Goal: Find specific page/section: Find specific page/section

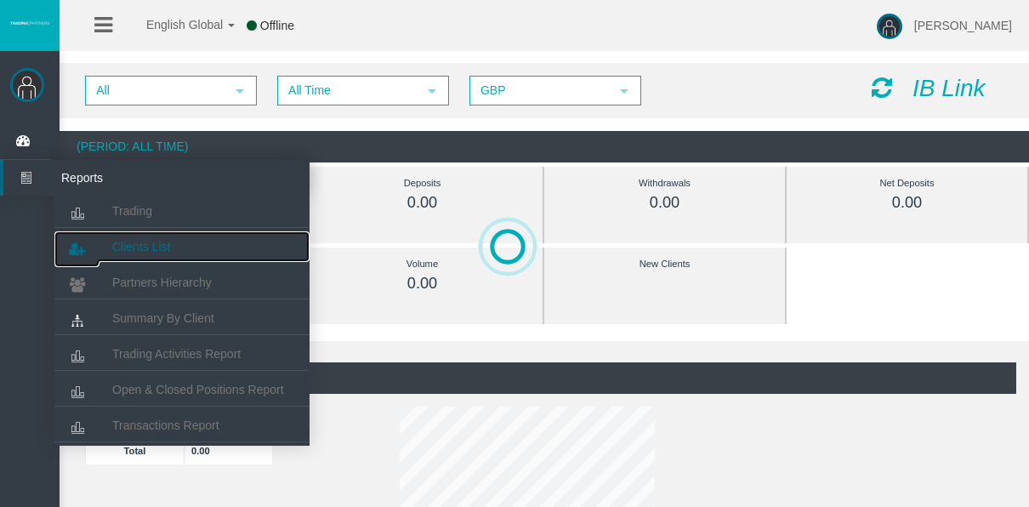
click at [162, 254] on link "Clients List" at bounding box center [181, 246] width 255 height 31
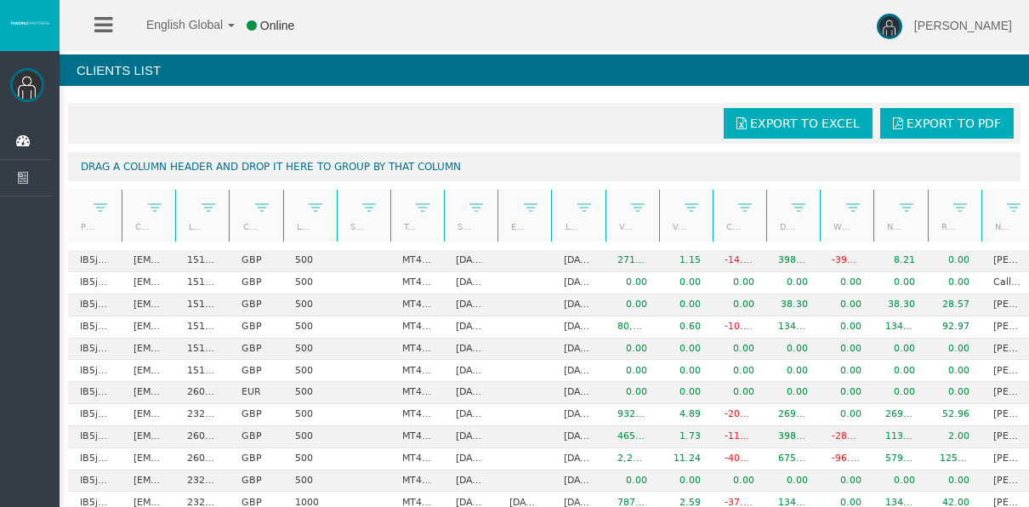
click at [114, 37] on li at bounding box center [103, 25] width 26 height 51
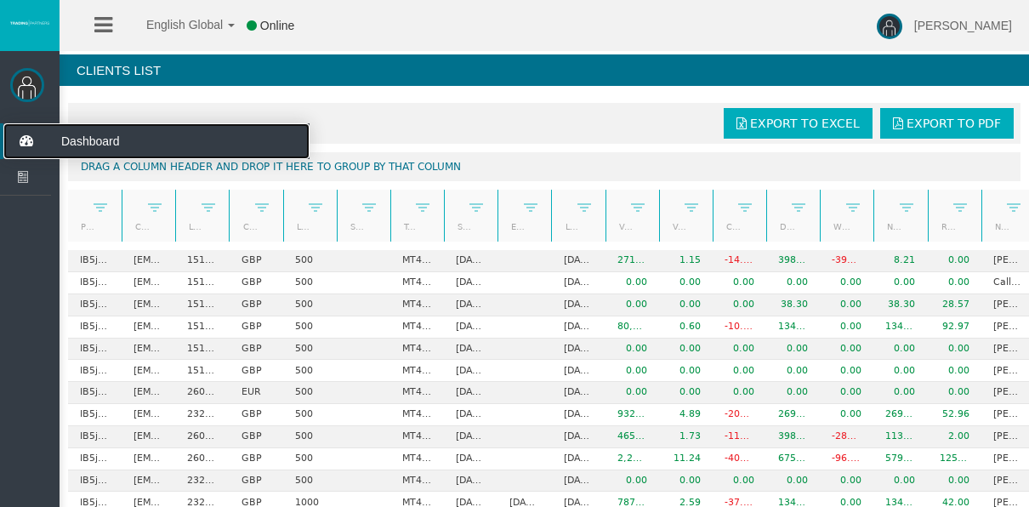
click at [38, 147] on icon at bounding box center [25, 141] width 45 height 36
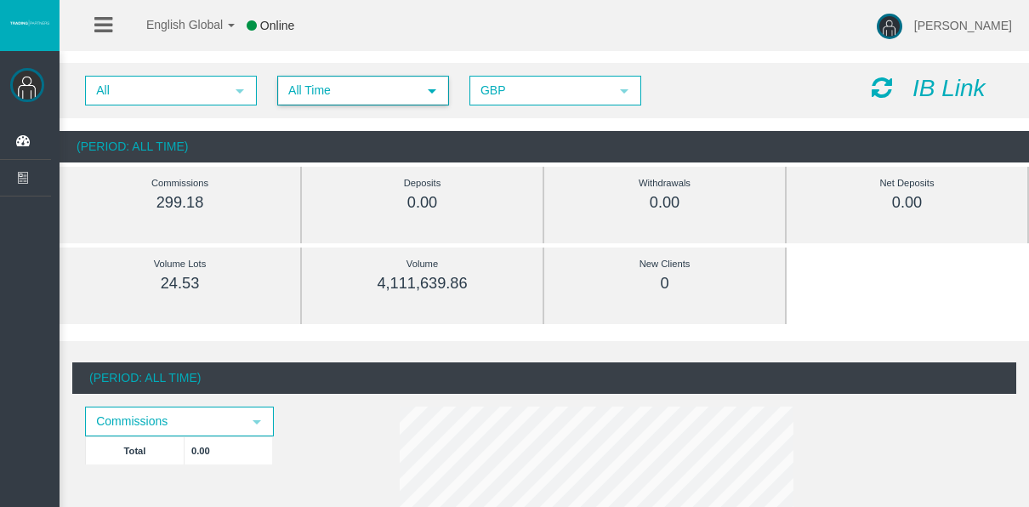
click at [310, 98] on span "All Time" at bounding box center [348, 90] width 138 height 26
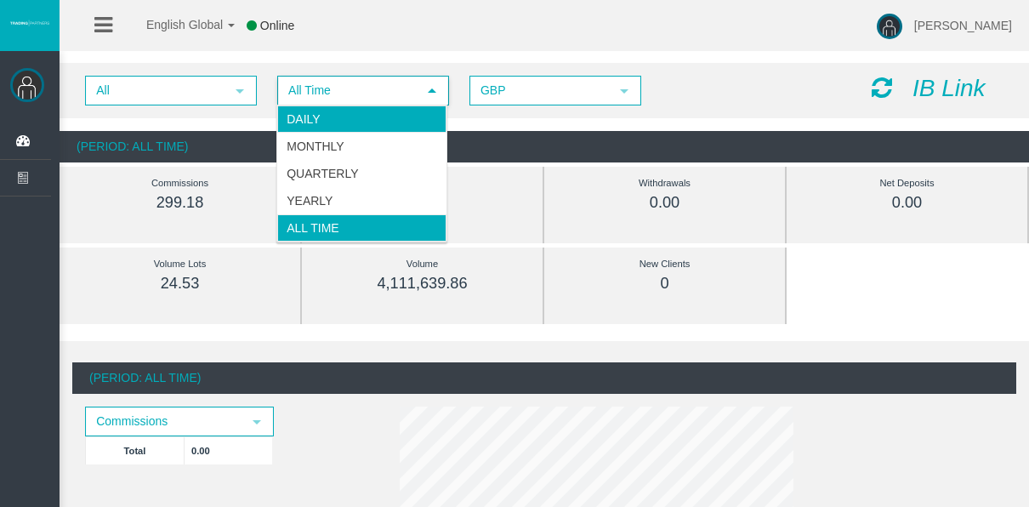
click at [298, 119] on li "Daily" at bounding box center [361, 118] width 169 height 27
